Goal: Information Seeking & Learning: Learn about a topic

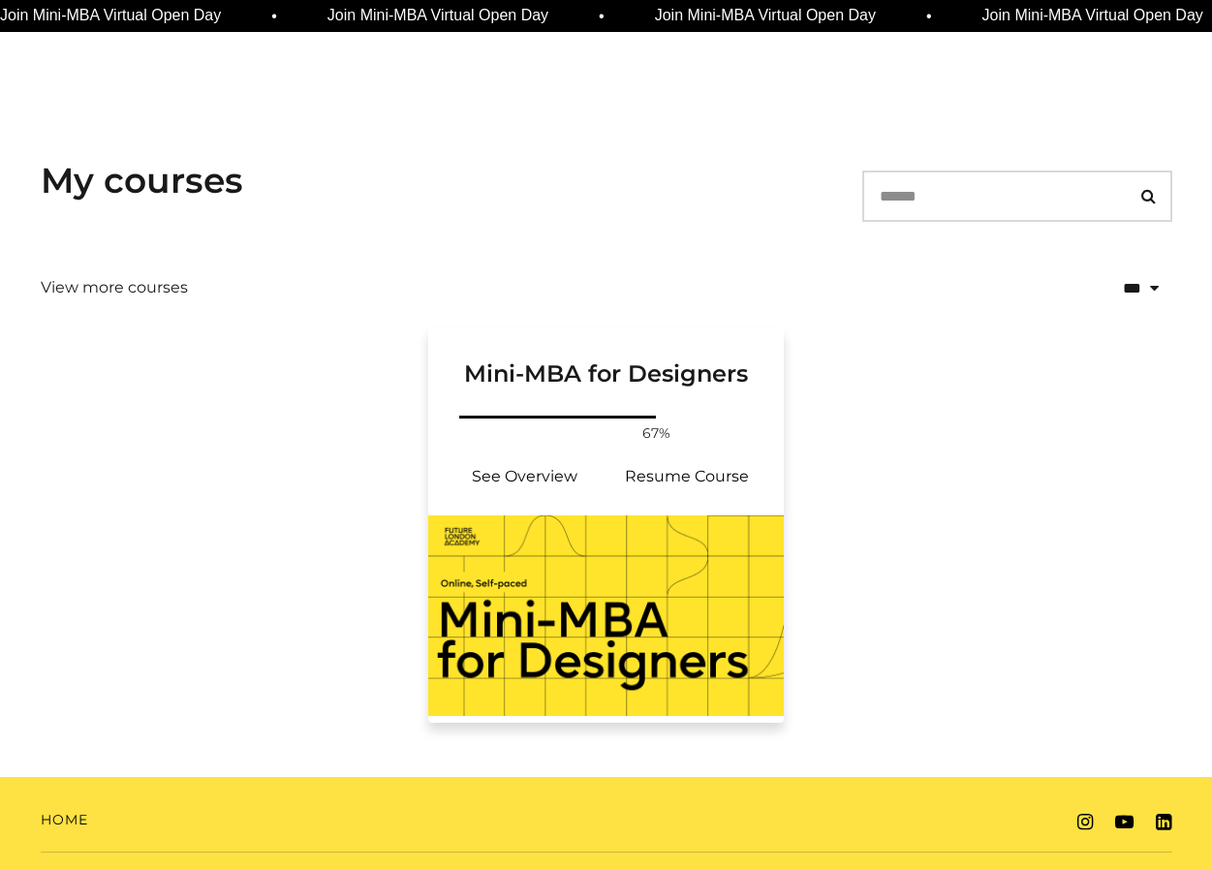
scroll to position [222, 0]
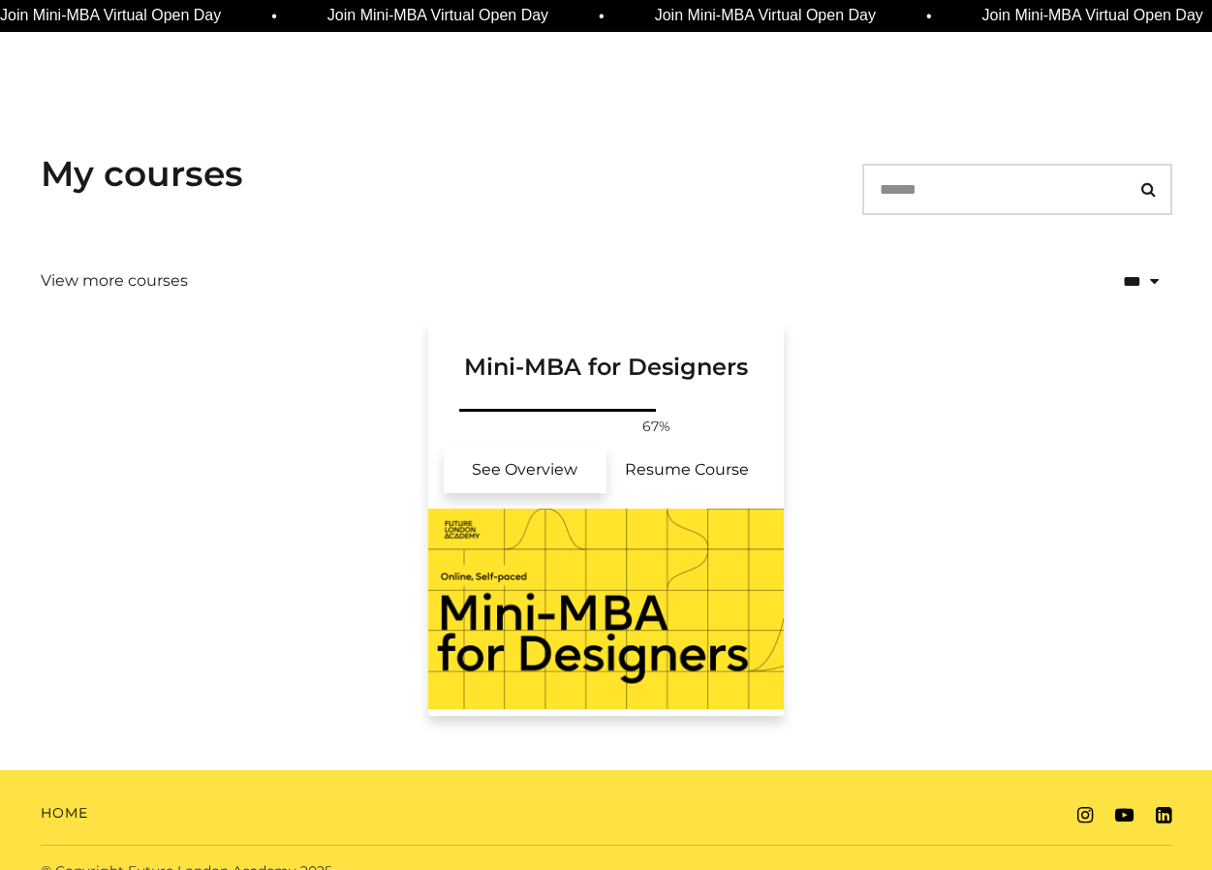
click at [523, 469] on link "See Overview" at bounding box center [525, 470] width 163 height 47
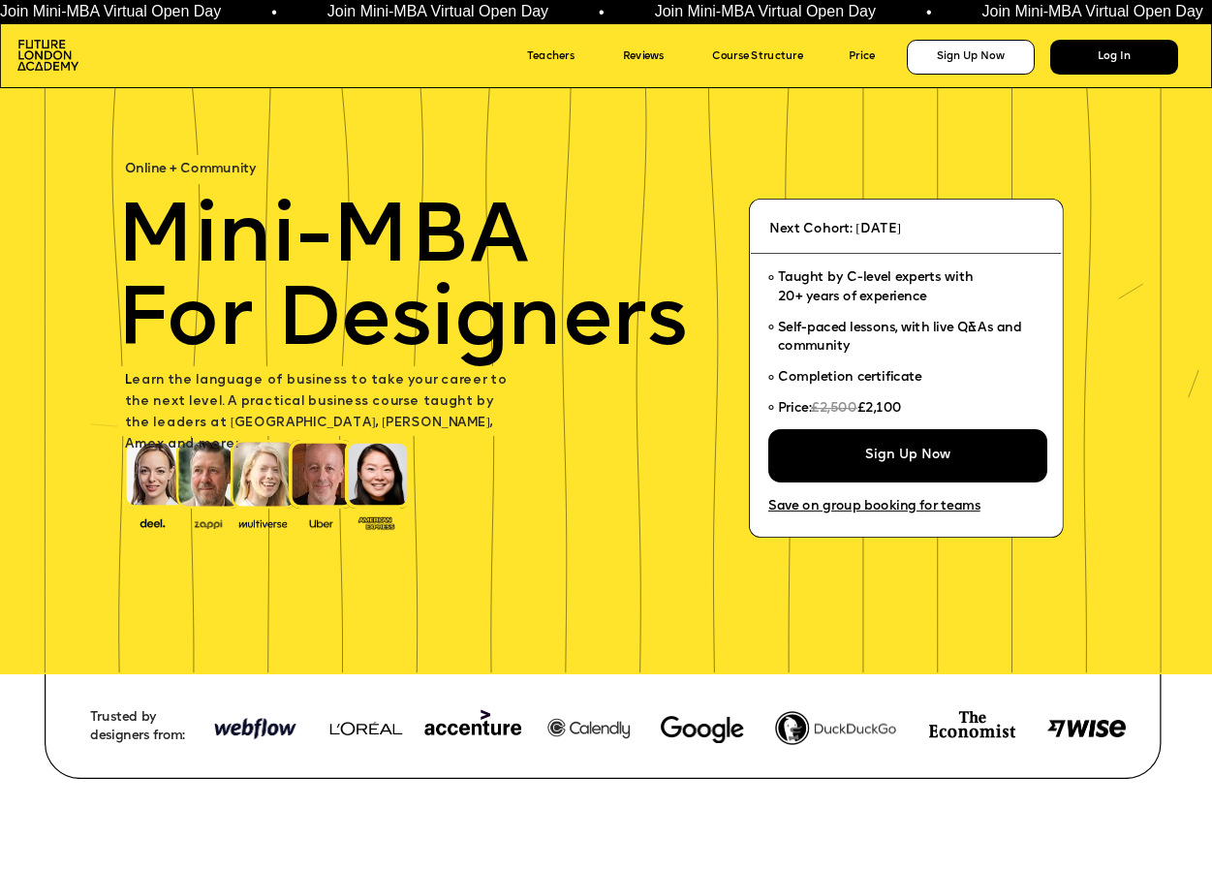
click at [1139, 68] on div "Log In" at bounding box center [1114, 58] width 128 height 36
click at [1107, 47] on div "Log In" at bounding box center [1114, 58] width 128 height 36
